Goal: Task Accomplishment & Management: Manage account settings

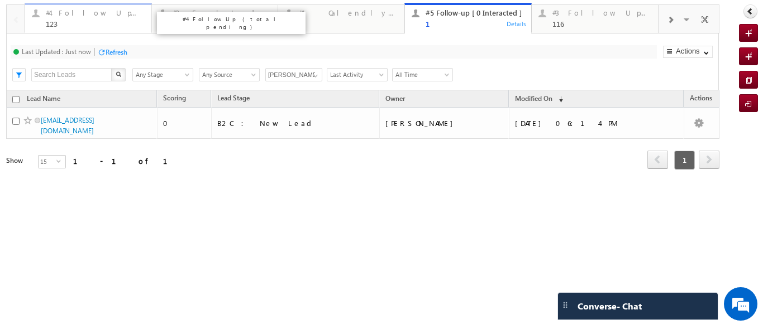
click at [97, 15] on div "#4 Follow Up (total pending)" at bounding box center [95, 12] width 99 height 9
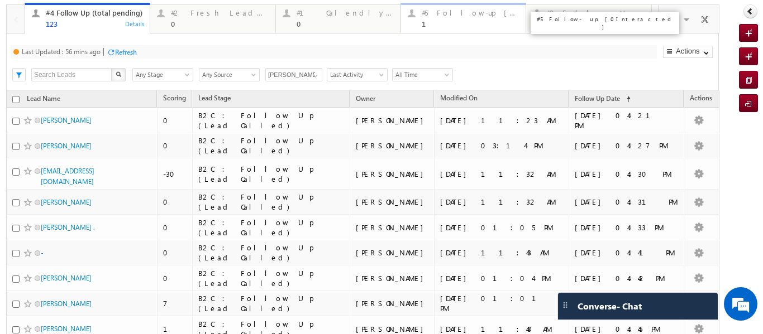
click at [428, 21] on div "1" at bounding box center [470, 24] width 97 height 8
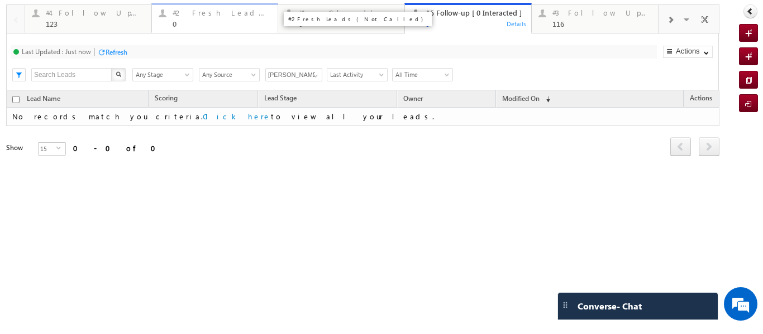
click at [197, 19] on div "#2 Fresh Leads (Not Called) 0" at bounding box center [222, 17] width 99 height 22
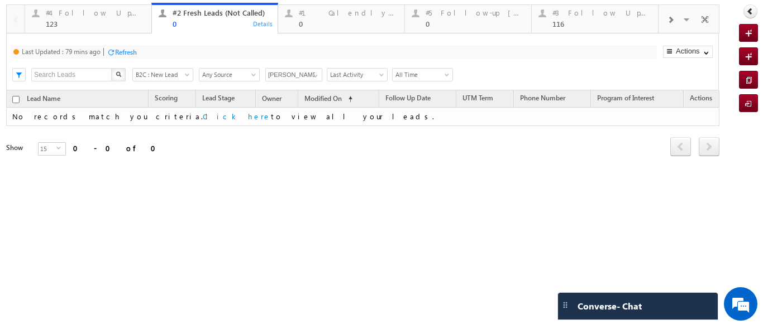
click at [193, 19] on div "#2 Fresh Leads (Not Called) 0" at bounding box center [222, 17] width 99 height 22
click at [318, 73] on span at bounding box center [315, 75] width 9 height 9
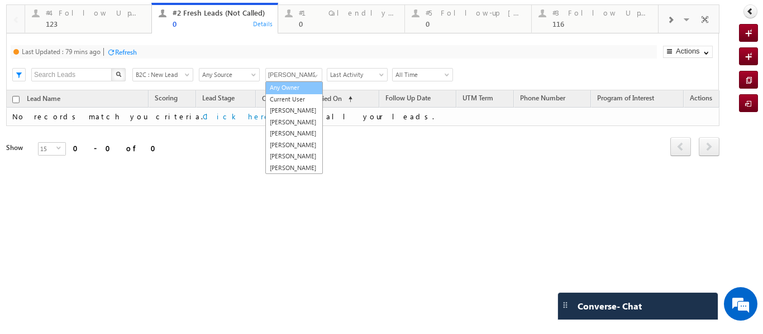
click at [284, 91] on link "Any Owner" at bounding box center [294, 88] width 58 height 13
type input "Any Owner"
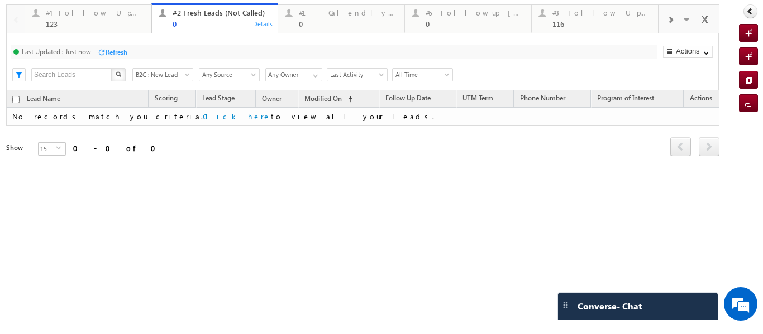
click at [278, 165] on div "Lead Name Scoring Lead Stage Owner Modified On UTM Term" at bounding box center [362, 131] width 713 height 83
click at [316, 19] on p "#2 Fresh Leads (Not Called)" at bounding box center [357, 19] width 139 height 8
click at [337, 28] on link "#1 Calendly Bookings For [DATE] 0 Details" at bounding box center [341, 18] width 127 height 30
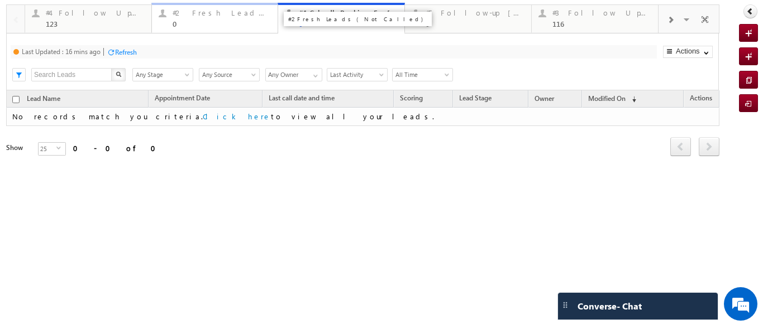
click at [250, 17] on div "#2 Fresh Leads (Not Called)" at bounding box center [222, 12] width 99 height 9
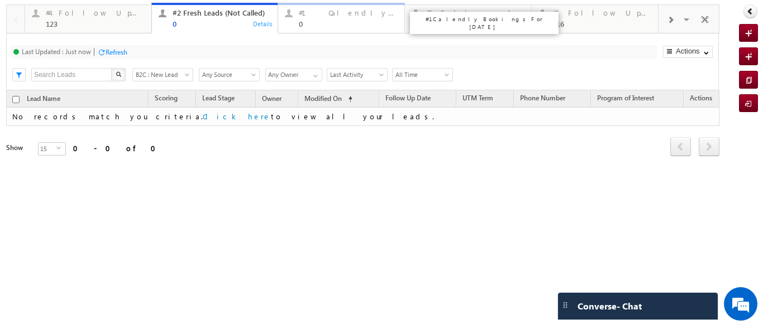
click at [323, 11] on div "#1 Calendly Bookings For [DATE]" at bounding box center [348, 12] width 99 height 9
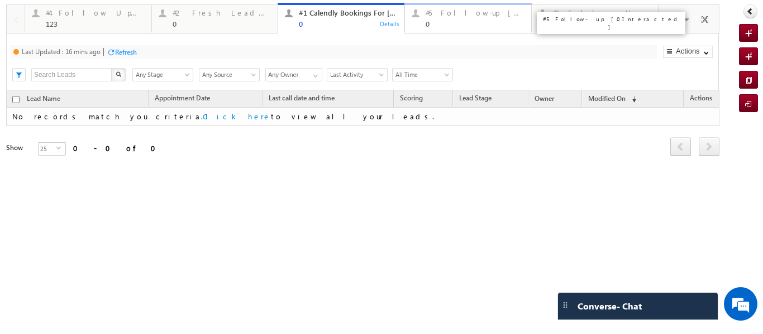
click at [471, 9] on div "#5 Follow-up [ 0 Interacted ]" at bounding box center [475, 12] width 99 height 9
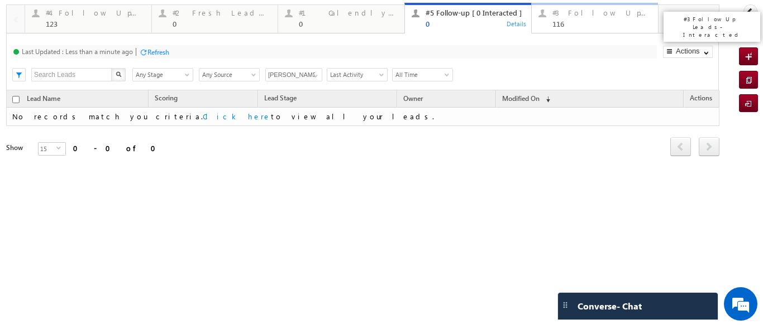
click at [562, 19] on div "#3 Follow Up Leads-Interacted 116" at bounding box center [601, 17] width 99 height 22
